Goal: Task Accomplishment & Management: Complete application form

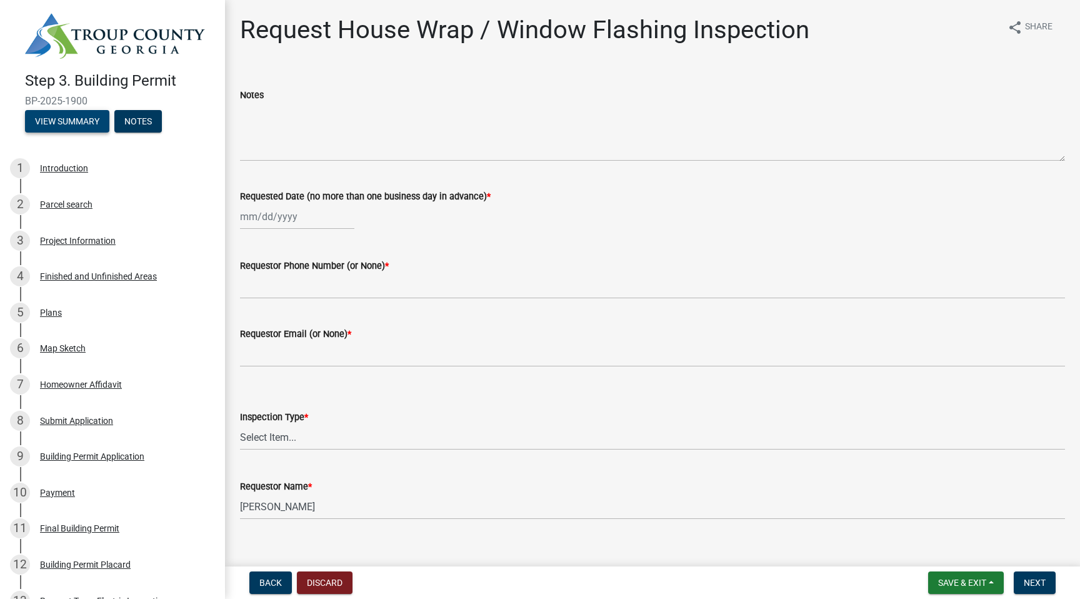
click at [69, 128] on button "View Summary" at bounding box center [67, 121] width 84 height 23
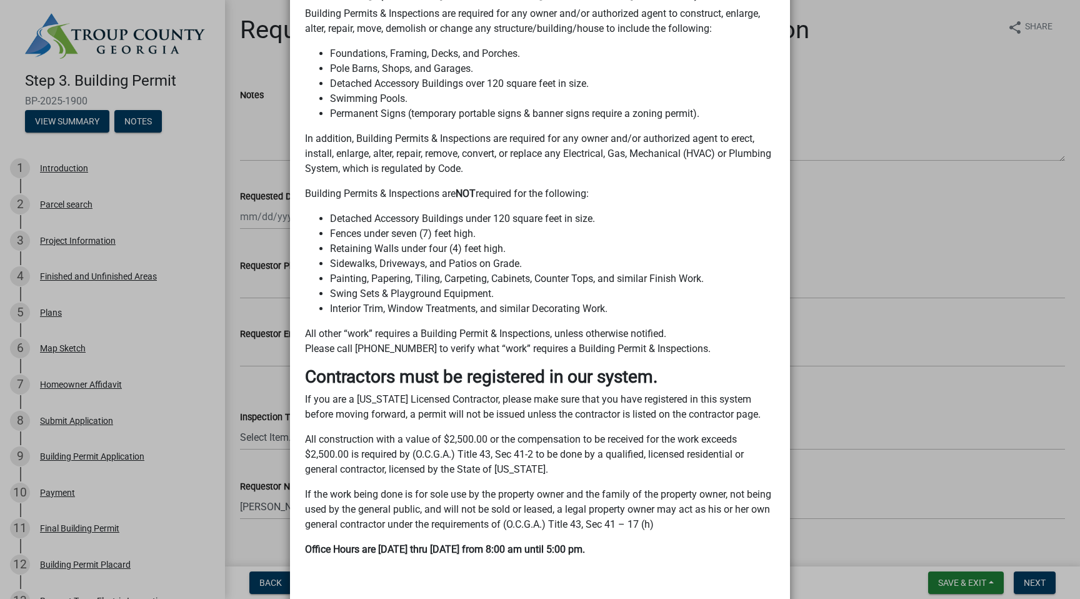
scroll to position [440, 0]
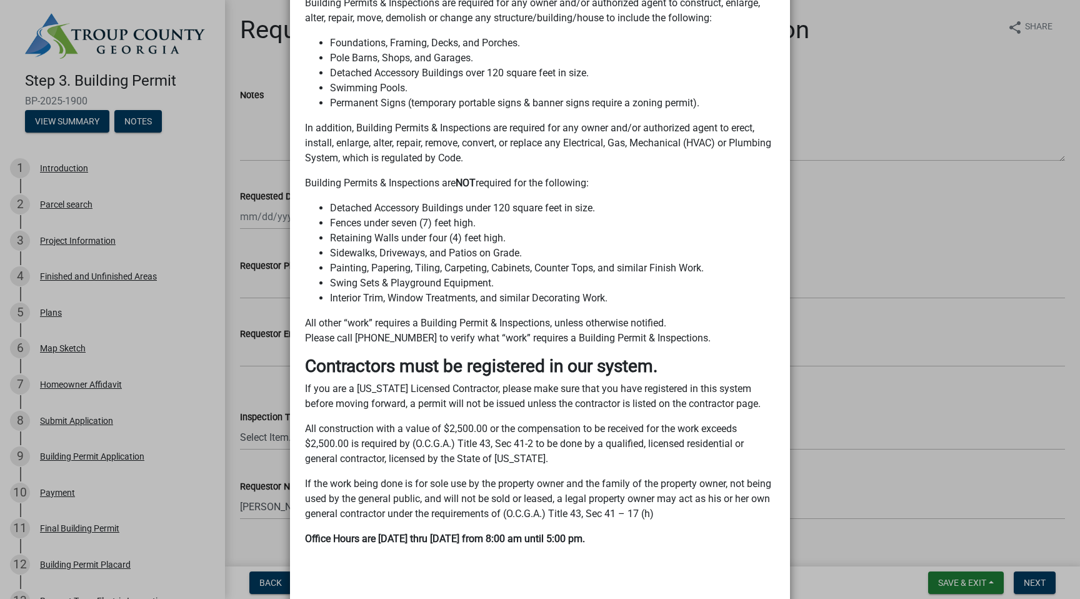
click at [214, 436] on ngb-modal-window "Summary × Printer Friendly Introduction Parcel search Project Information Finis…" at bounding box center [540, 299] width 1080 height 599
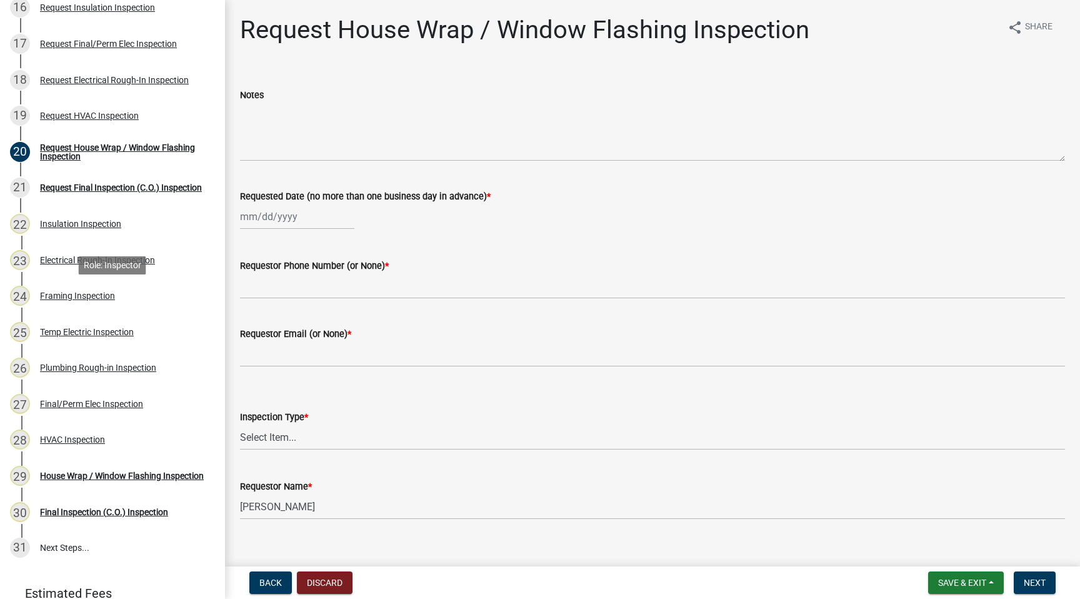
scroll to position [743, 0]
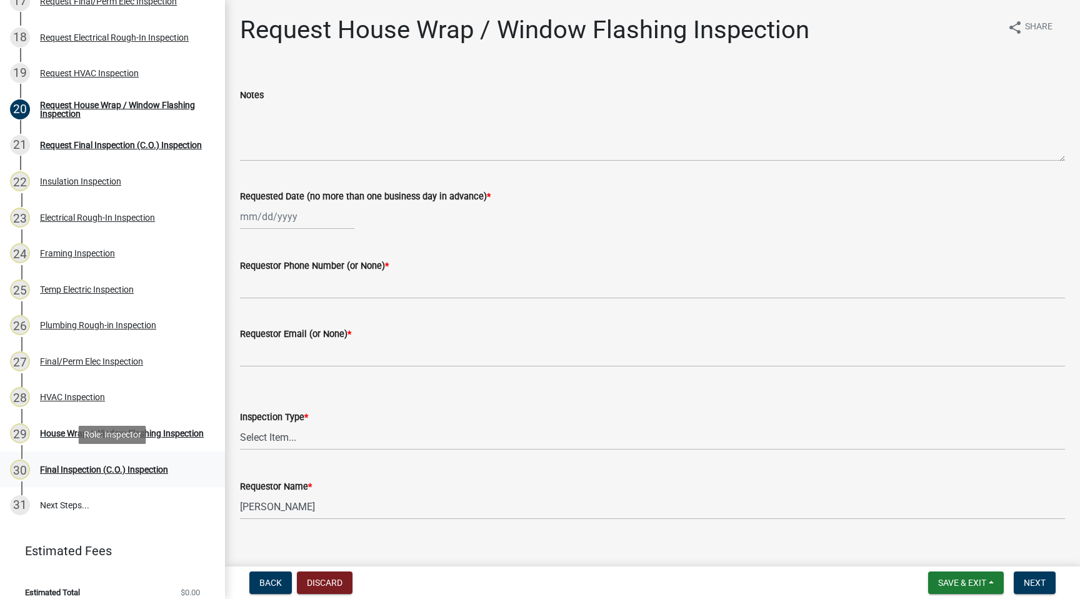
click at [137, 469] on div "Final Inspection (C.O.) Inspection" at bounding box center [104, 469] width 128 height 9
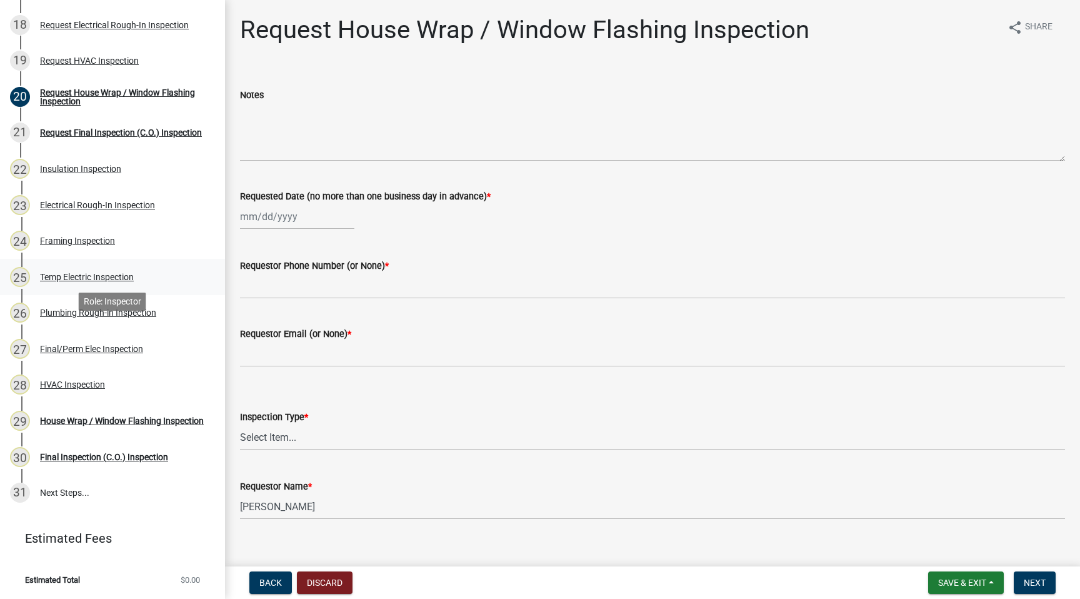
scroll to position [0, 0]
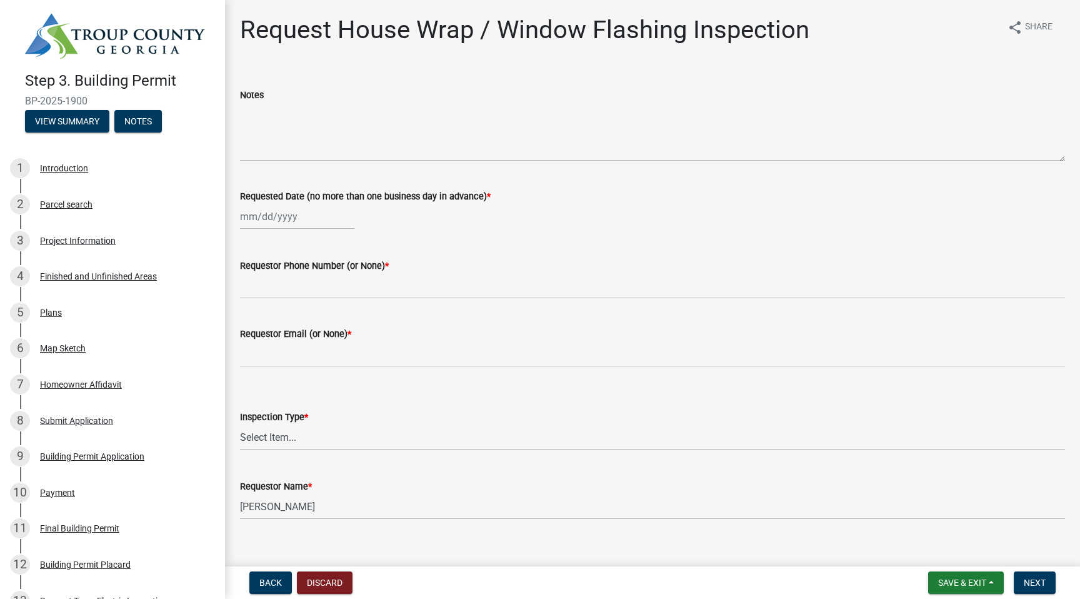
click at [69, 133] on div "Step 3. Building Permit BP-2025-1900 View Summary Notes" at bounding box center [112, 99] width 205 height 74
click at [71, 114] on button "View Summary" at bounding box center [67, 121] width 84 height 23
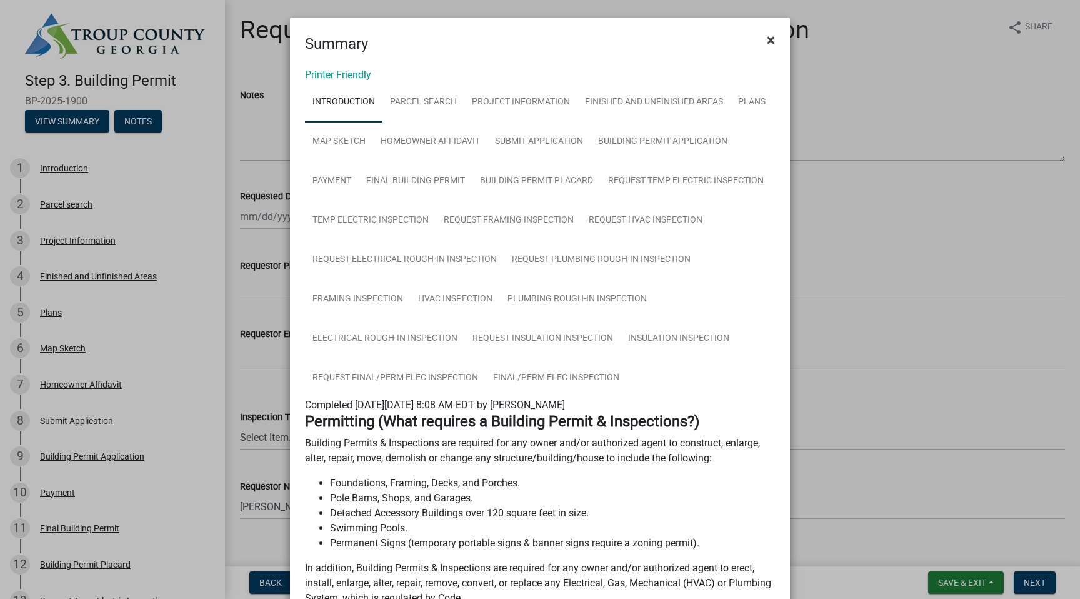
click at [768, 42] on span "×" at bounding box center [771, 40] width 8 height 18
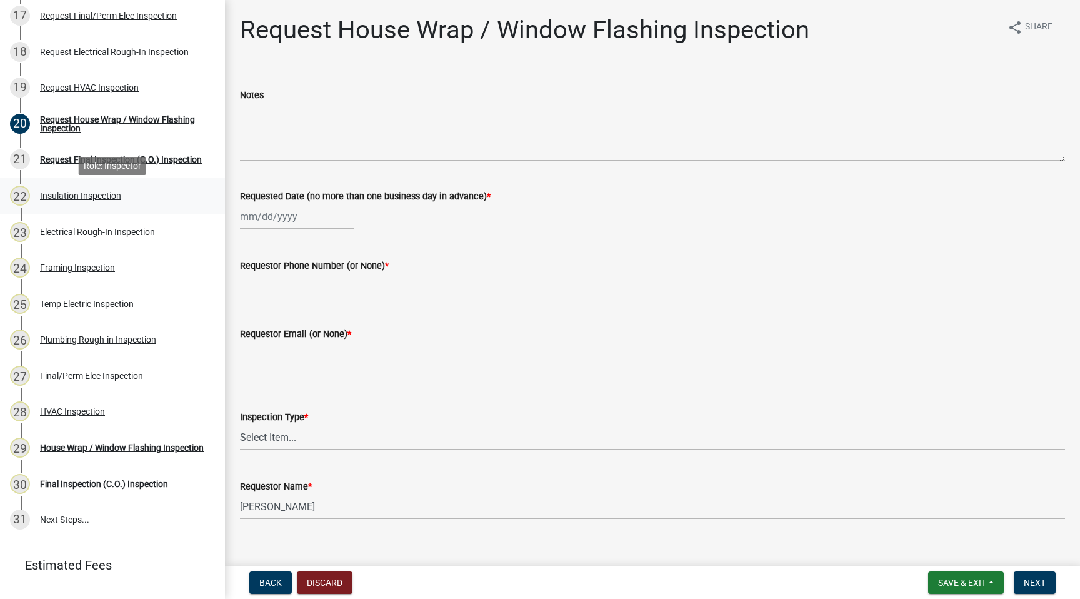
scroll to position [756, 0]
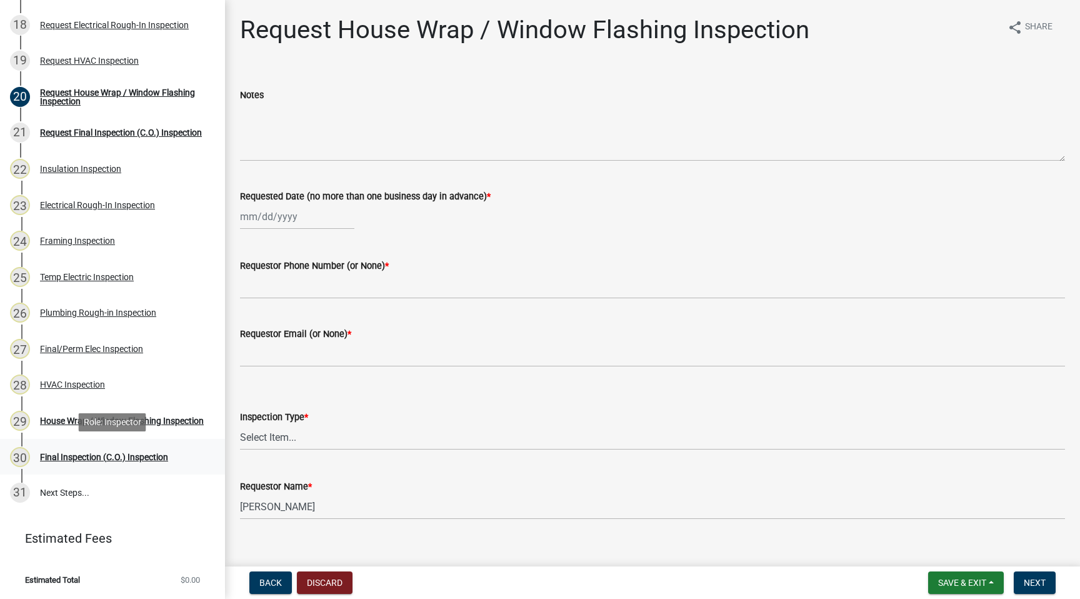
click at [132, 460] on div "Final Inspection (C.O.) Inspection" at bounding box center [104, 457] width 128 height 9
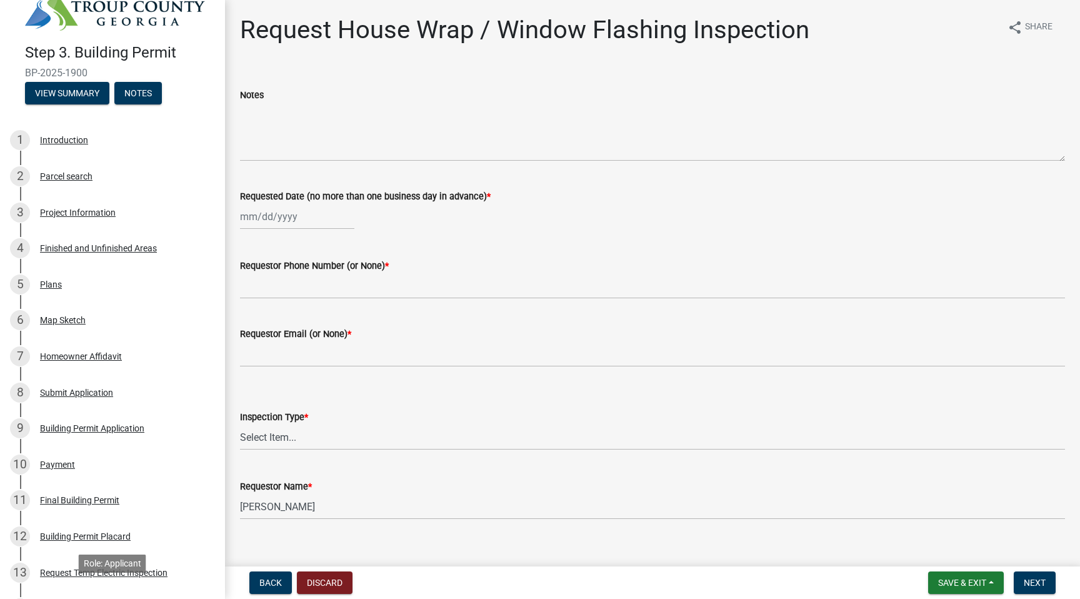
scroll to position [0, 0]
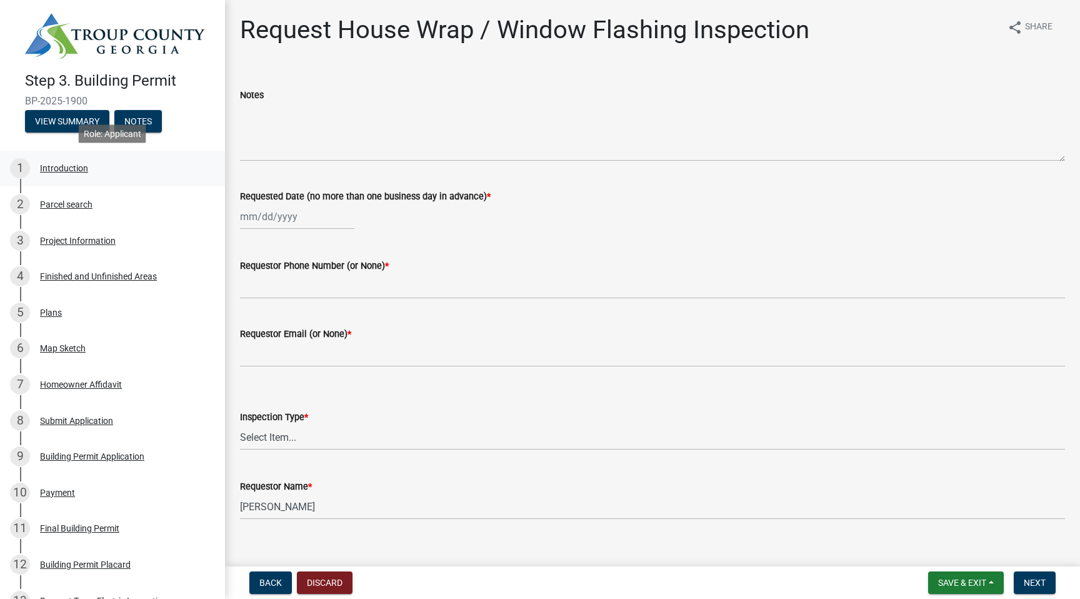
click at [64, 169] on div "Introduction" at bounding box center [64, 168] width 48 height 9
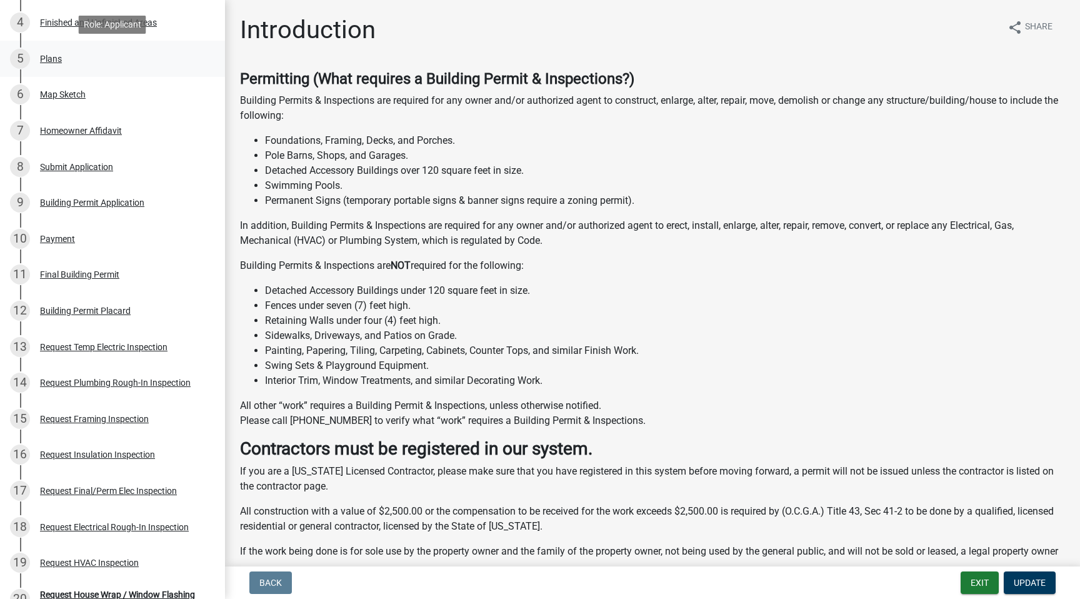
scroll to position [254, 0]
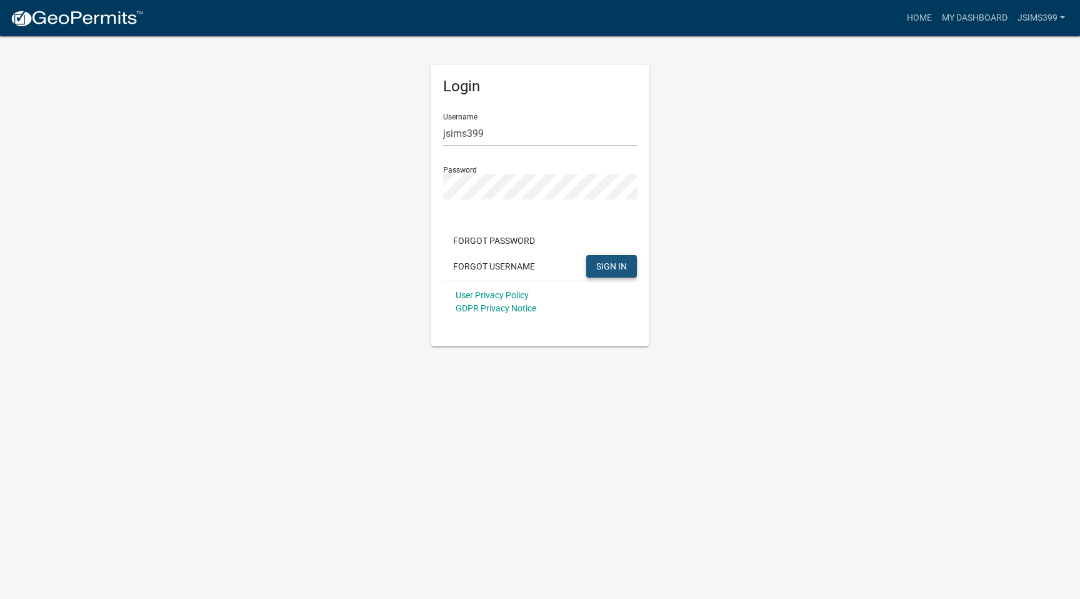
click at [616, 271] on span "SIGN IN" at bounding box center [611, 266] width 31 height 10
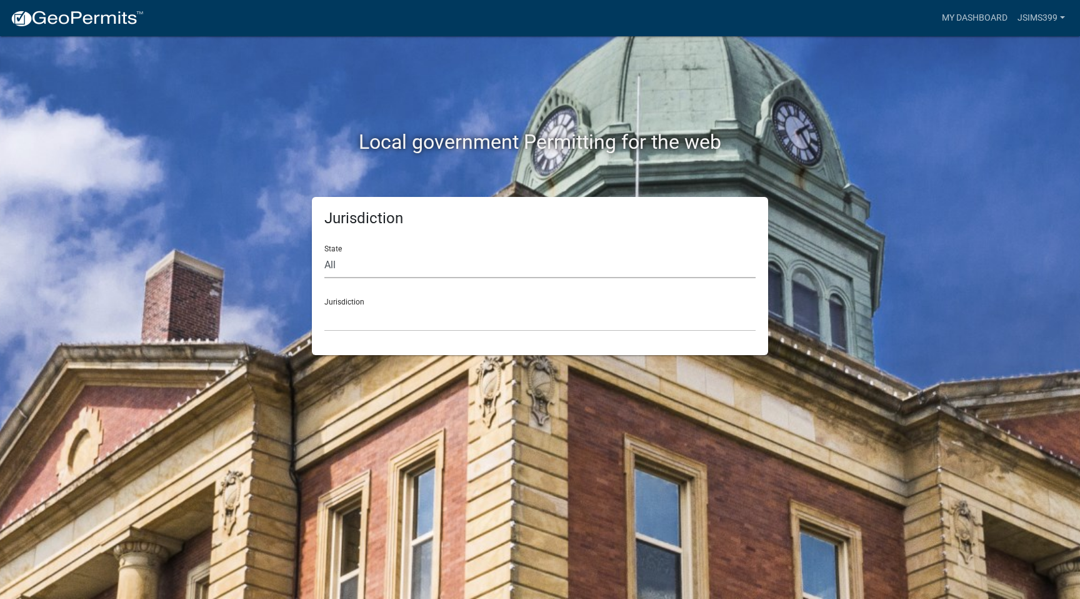
click at [360, 268] on select "All [US_STATE] [US_STATE] [US_STATE] [US_STATE] [US_STATE] [US_STATE] [US_STATE…" at bounding box center [539, 266] width 431 height 26
select select "[US_STATE]"
click at [324, 253] on select "All [US_STATE] [US_STATE] [US_STATE] [US_STATE] [US_STATE] [US_STATE] [US_STATE…" at bounding box center [539, 266] width 431 height 26
click at [358, 323] on select "[GEOGRAPHIC_DATA], [US_STATE][PERSON_NAME][GEOGRAPHIC_DATA], [US_STATE][PERSON_…" at bounding box center [539, 319] width 431 height 26
click at [377, 326] on select "[GEOGRAPHIC_DATA], [US_STATE][PERSON_NAME][GEOGRAPHIC_DATA], [US_STATE][PERSON_…" at bounding box center [539, 319] width 431 height 26
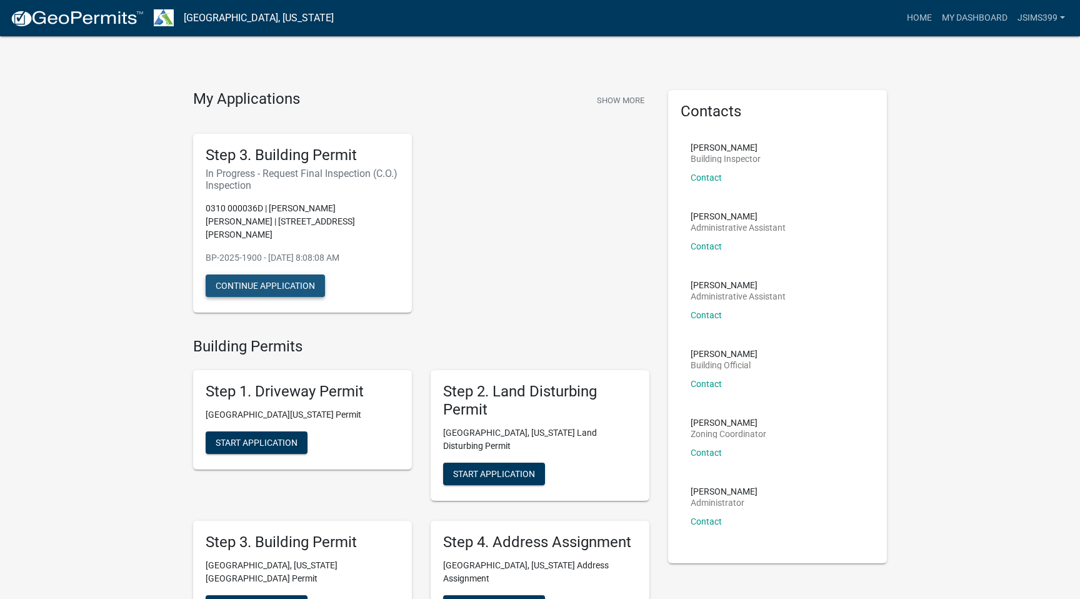
click at [278, 274] on button "Continue Application" at bounding box center [265, 285] width 119 height 23
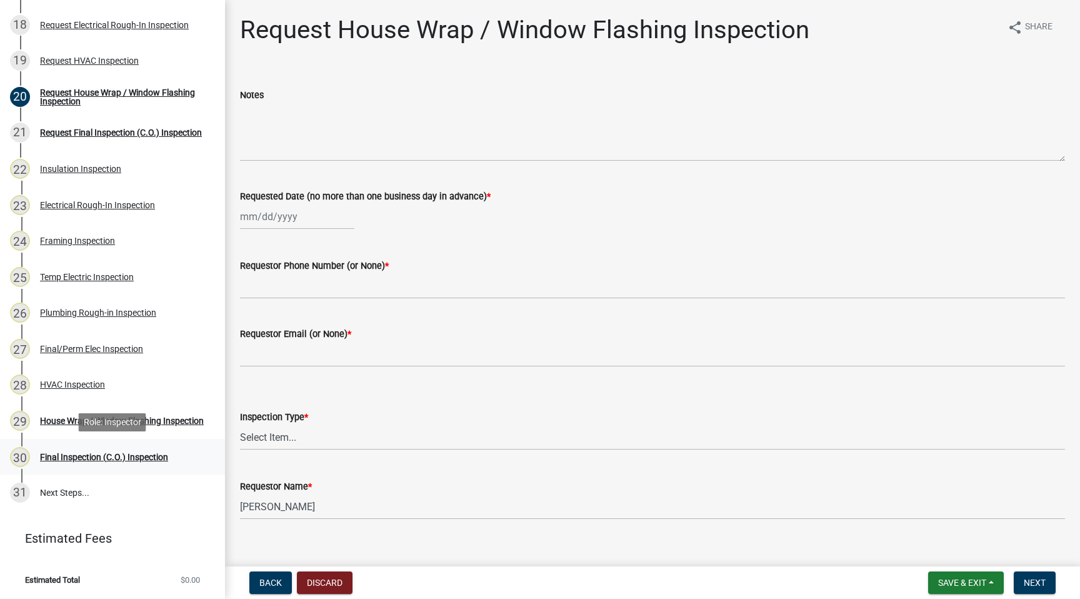
click at [98, 463] on div "30 Final Inspection (C.O.) Inspection" at bounding box center [107, 457] width 195 height 20
click at [326, 585] on button "Discard" at bounding box center [325, 582] width 56 height 23
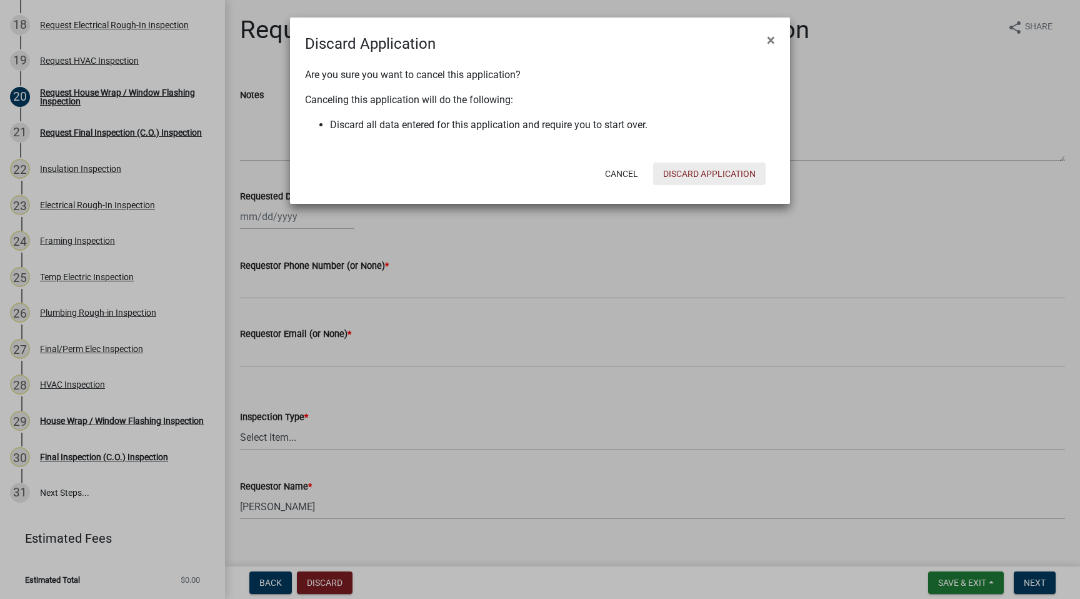
click at [680, 177] on button "Discard Application" at bounding box center [709, 174] width 113 height 23
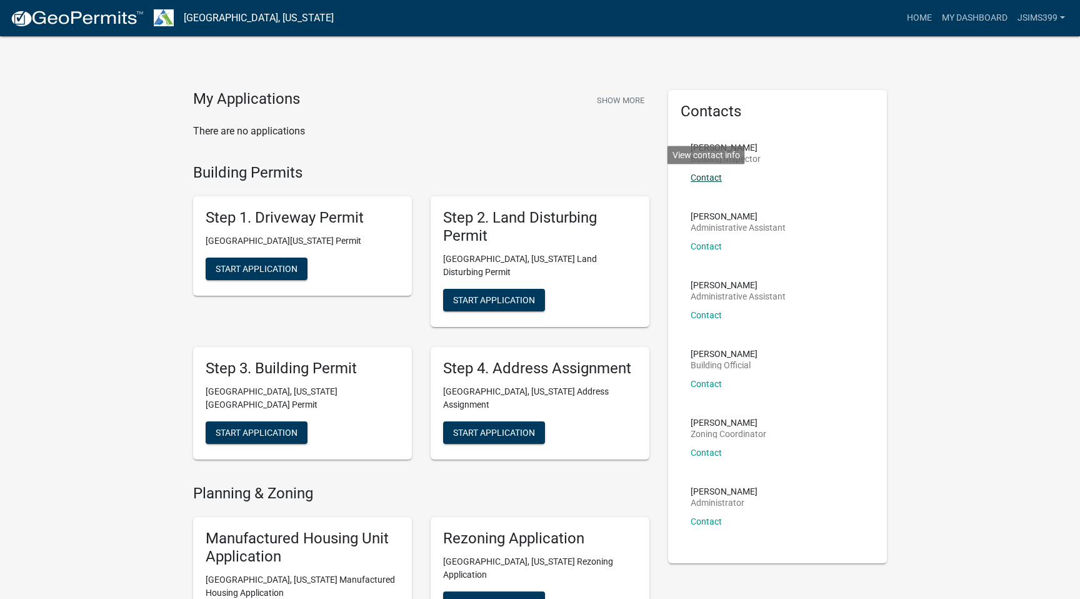
click at [701, 176] on link "Contact" at bounding box center [706, 178] width 31 height 10
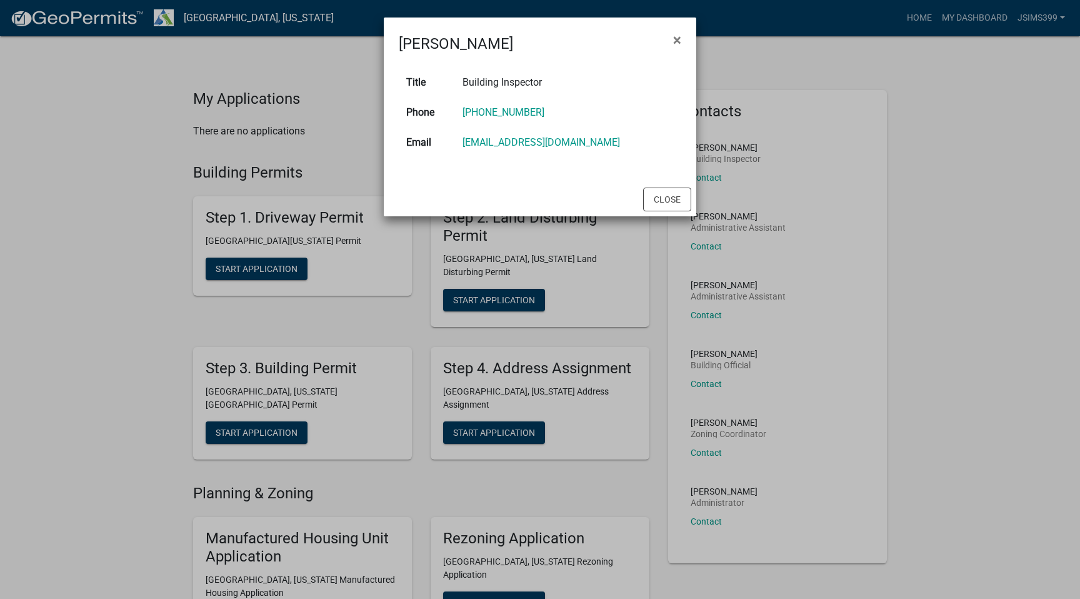
click at [733, 424] on ngb-modal-window "[PERSON_NAME] × Title Building Inspector Phone [PHONE_NUMBER] Email [EMAIL_ADDR…" at bounding box center [540, 299] width 1080 height 599
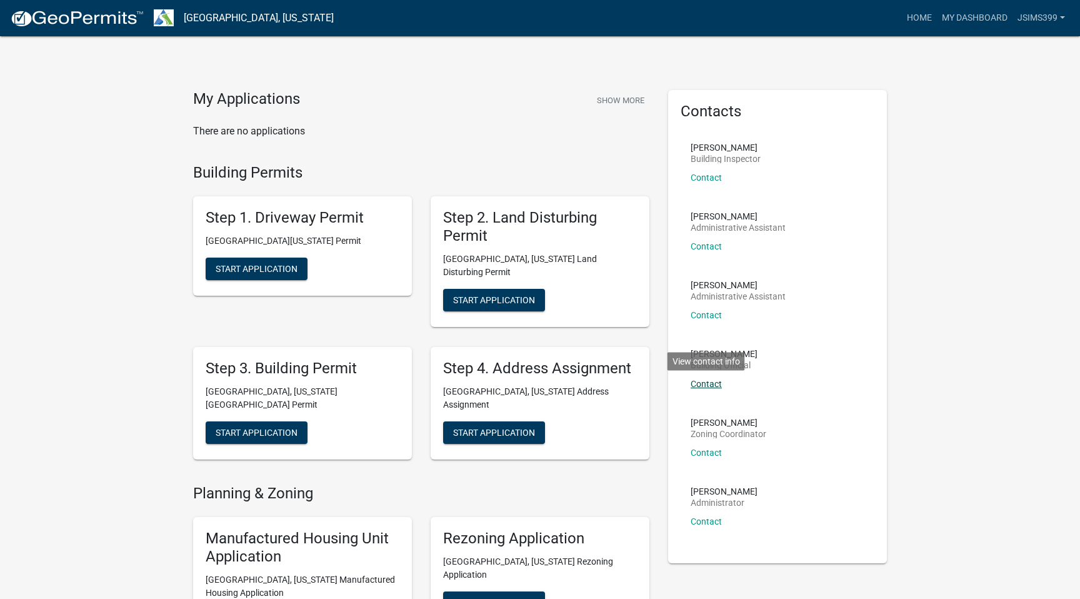
click at [703, 384] on link "Contact" at bounding box center [706, 384] width 31 height 10
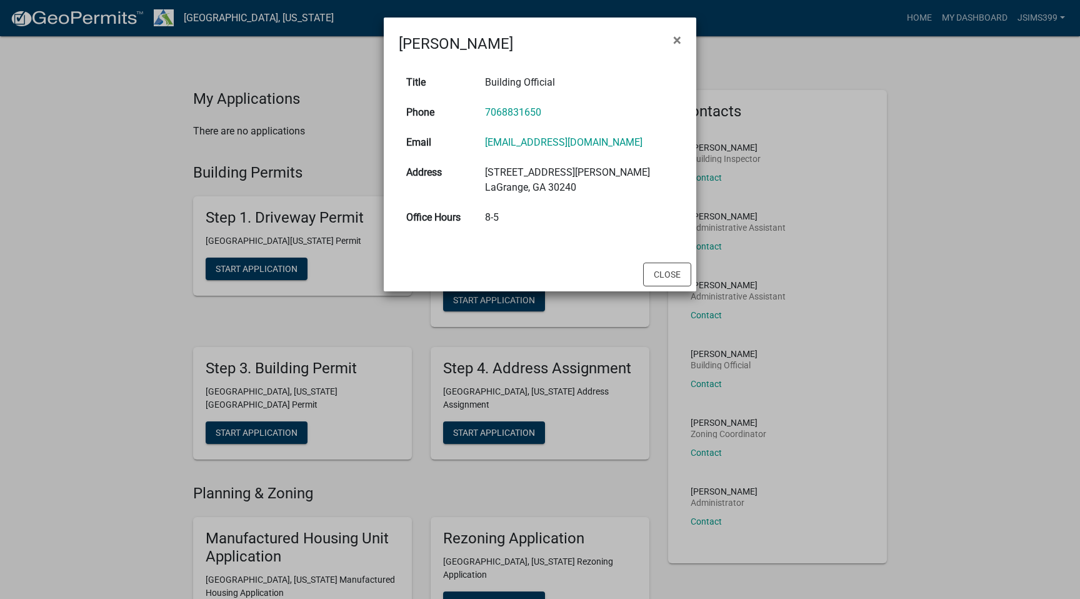
drag, startPoint x: 821, startPoint y: 212, endPoint x: 1080, endPoint y: 241, distance: 260.4
click at [1080, 243] on ngb-modal-window "[PERSON_NAME] × Title Building Official Phone [PHONE_NUMBER] Email [EMAIL_ADDRE…" at bounding box center [540, 299] width 1080 height 599
